Goal: Transaction & Acquisition: Purchase product/service

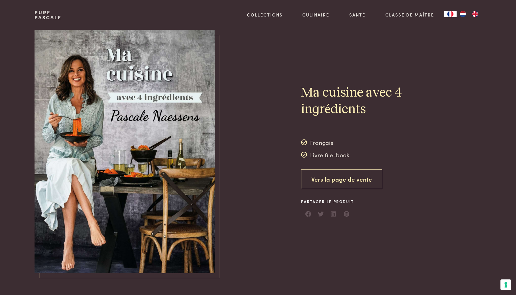
click at [333, 180] on link "Vers la page de vente" at bounding box center [341, 179] width 81 height 20
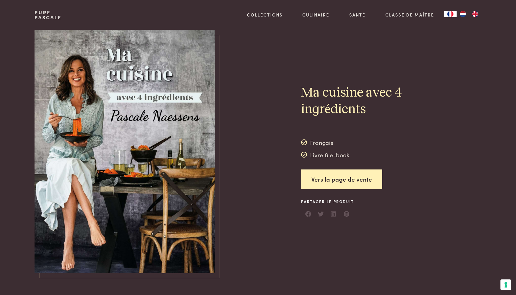
click at [319, 157] on div "Livre & e-book" at bounding box center [325, 154] width 49 height 9
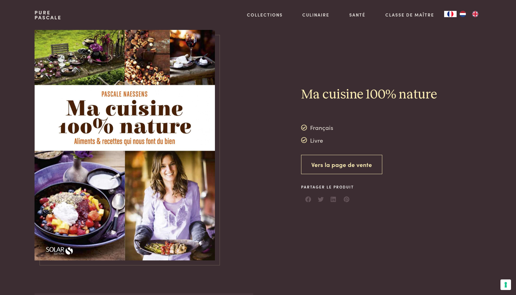
click at [344, 168] on link "Vers la page de vente" at bounding box center [341, 165] width 81 height 20
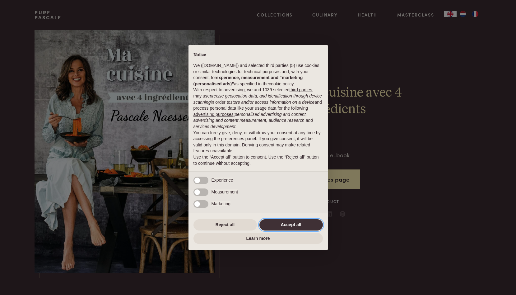
click at [289, 223] on button "Accept all" at bounding box center [290, 224] width 63 height 11
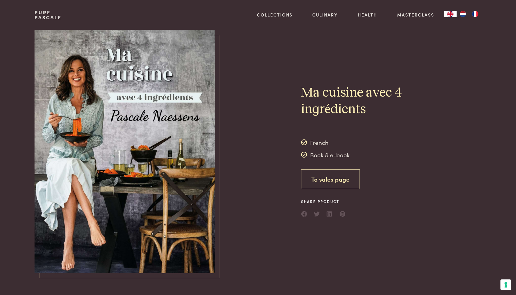
click at [328, 180] on link "To sales page" at bounding box center [330, 179] width 59 height 20
click at [334, 181] on link "Vers la page de vente" at bounding box center [341, 179] width 81 height 20
